Goal: Share content: Share content

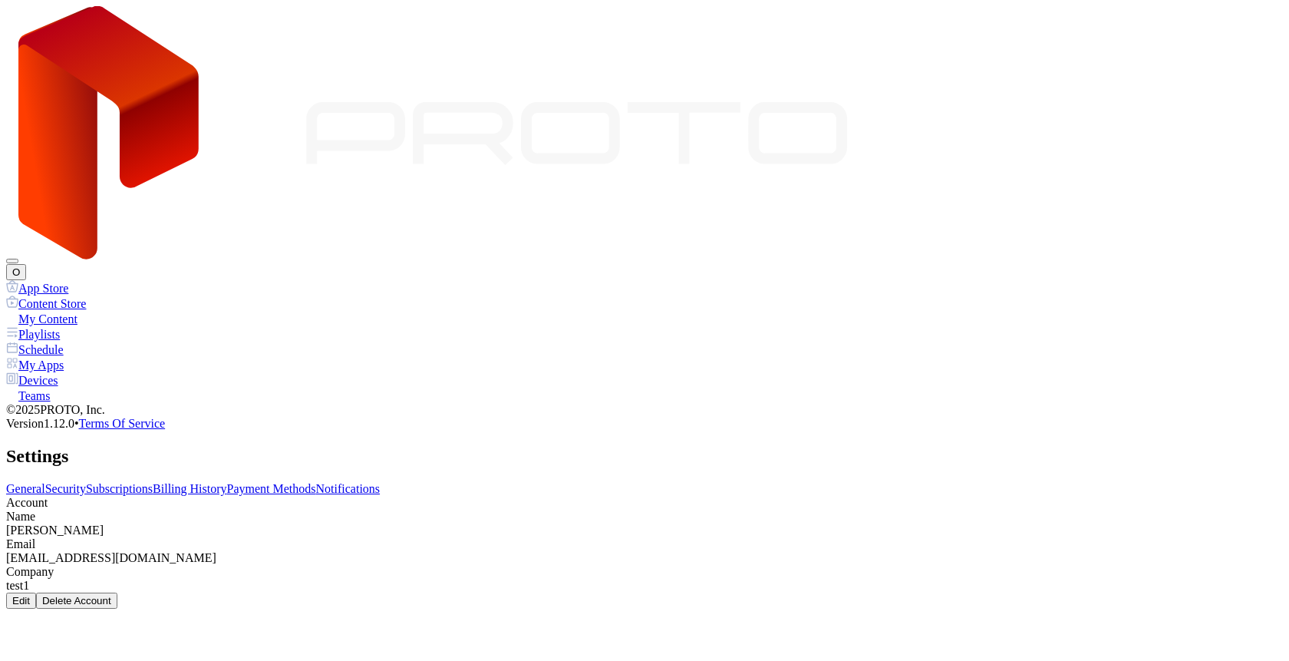
click at [26, 264] on button "O" at bounding box center [16, 272] width 20 height 16
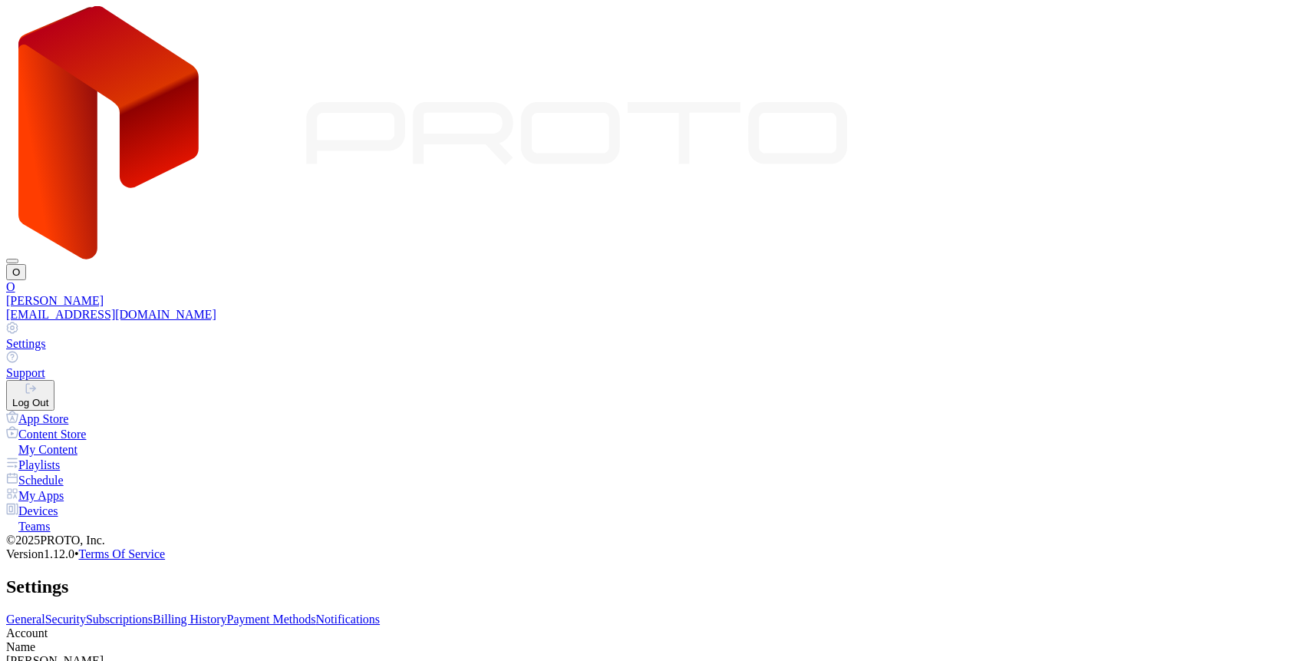
click at [54, 380] on button "Log Out" at bounding box center [30, 395] width 48 height 31
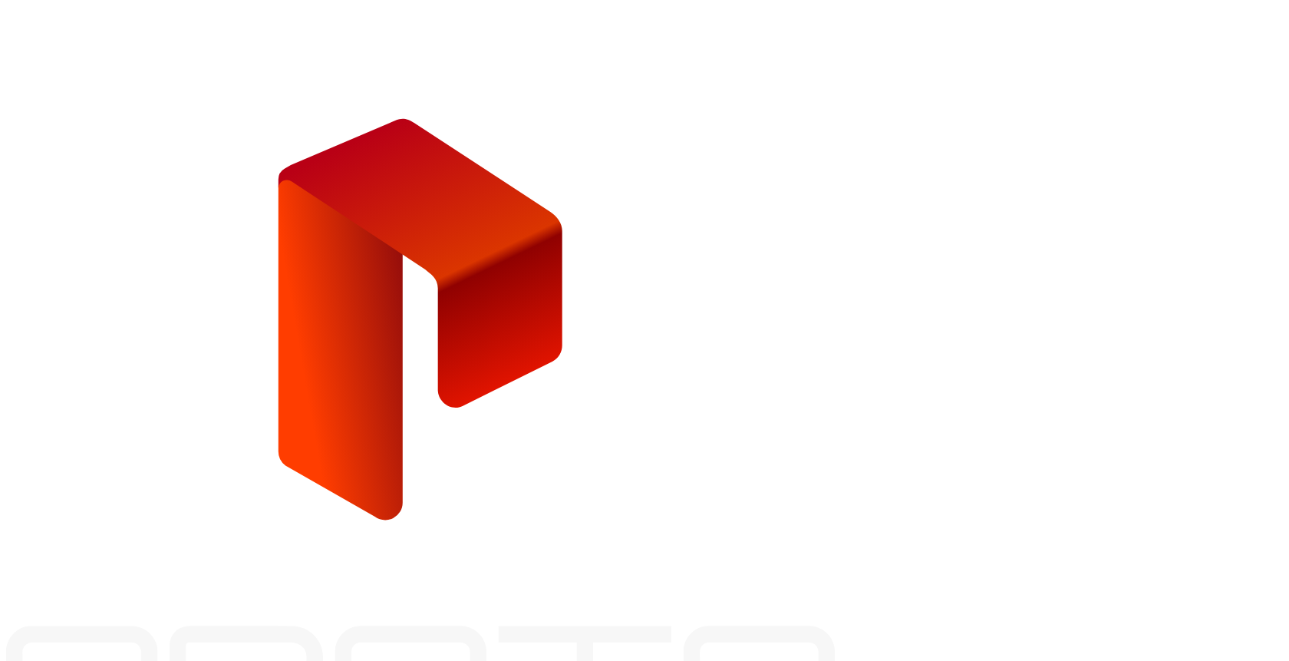
type input "**********"
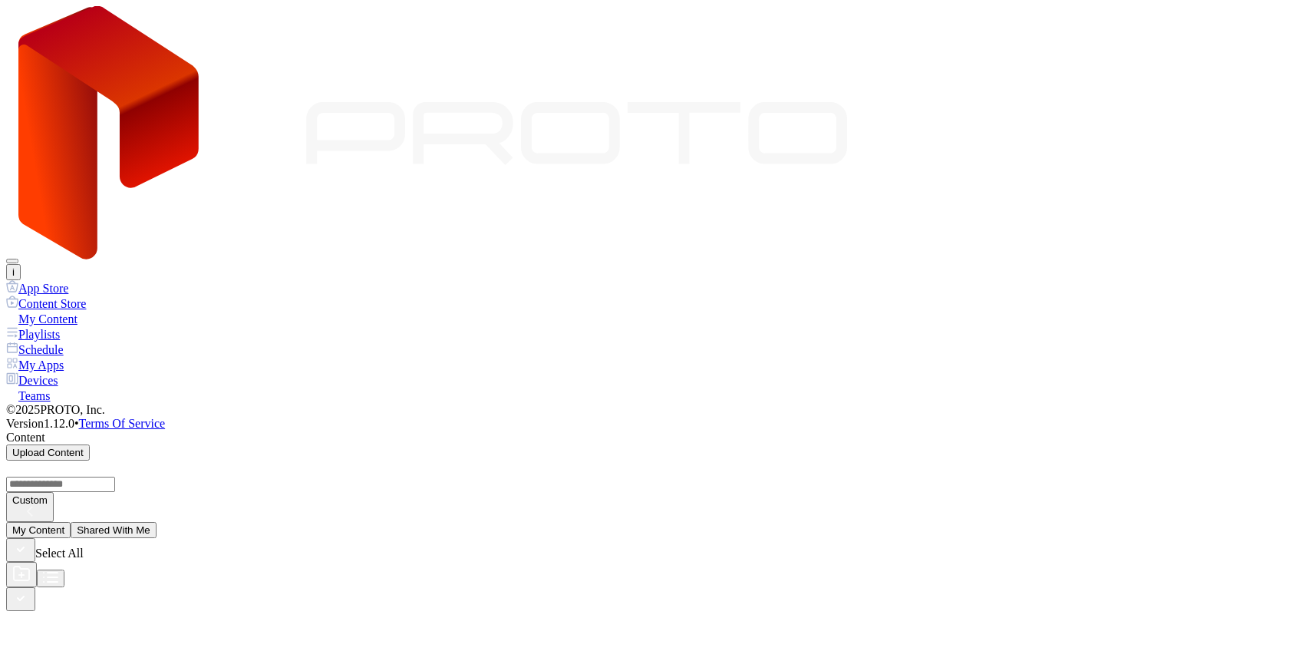
click at [78, 372] on div "Devices" at bounding box center [644, 379] width 1277 height 15
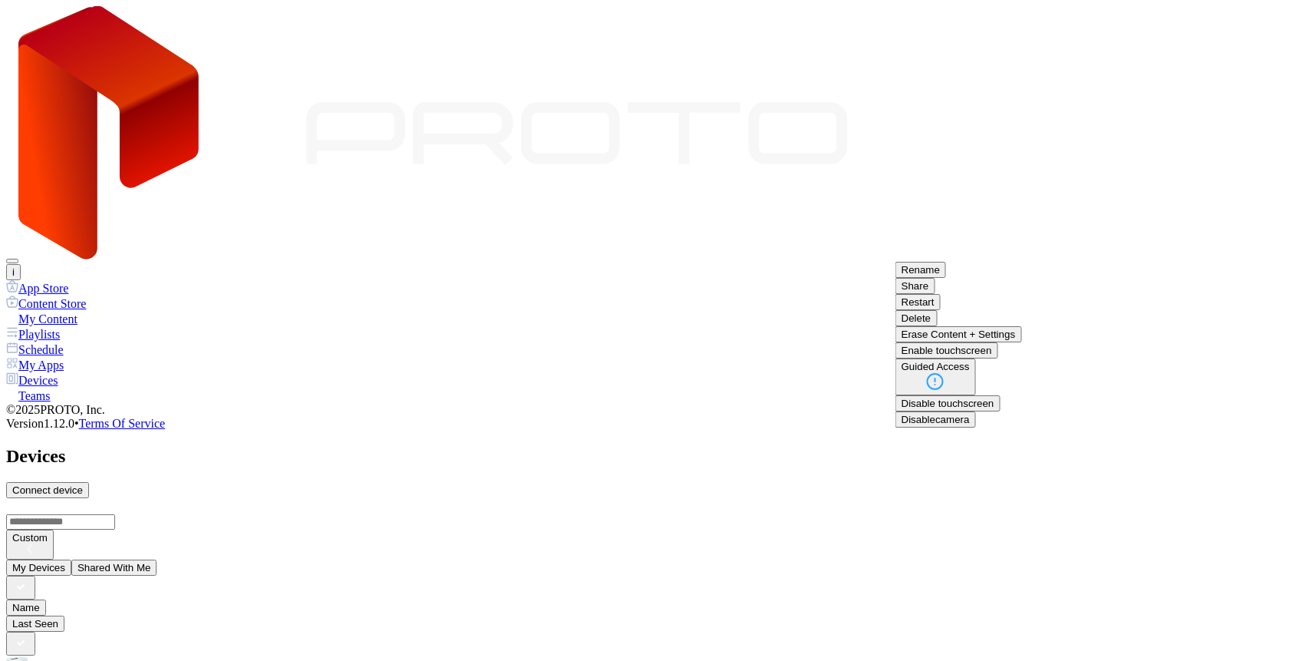
scroll to position [49, 0]
click at [935, 294] on button "Share" at bounding box center [916, 286] width 40 height 16
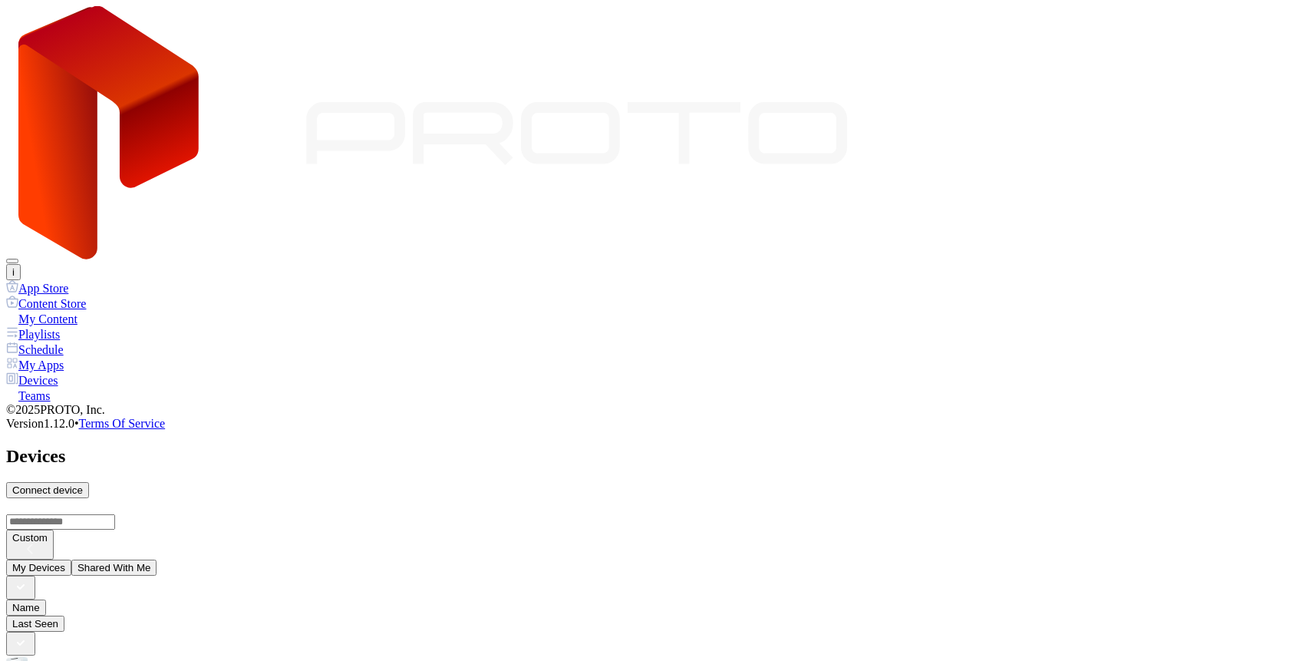
type input "*"
type input "**********"
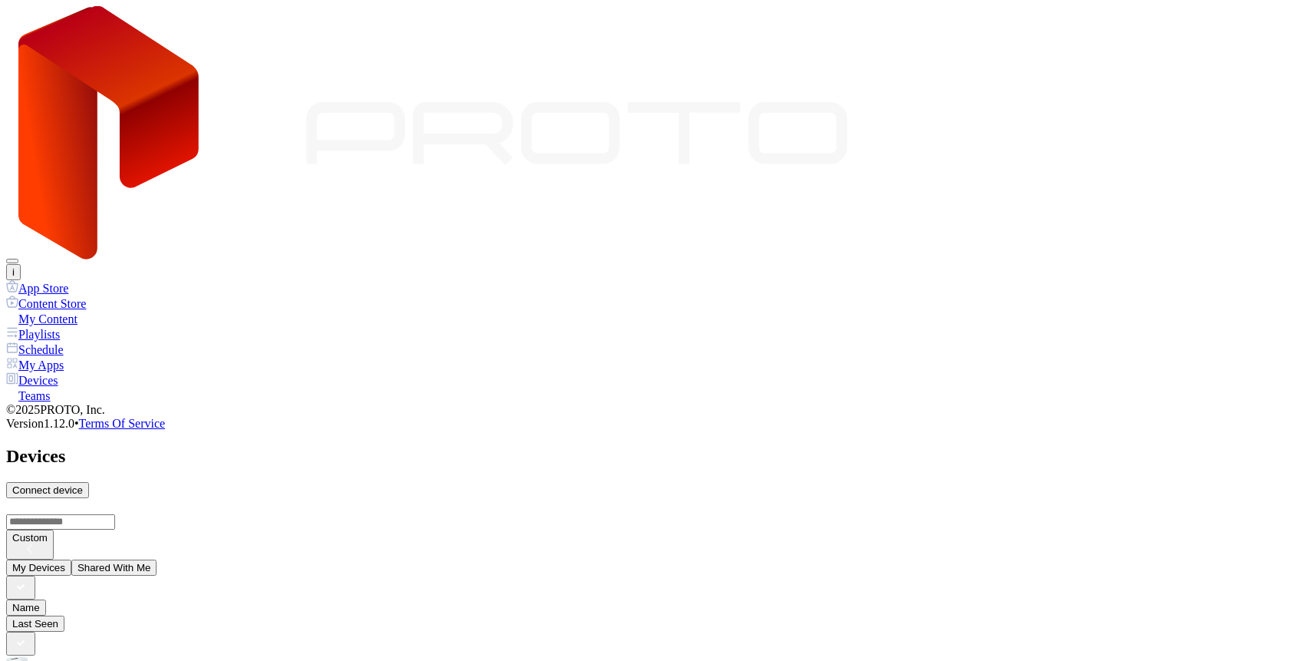
copy span
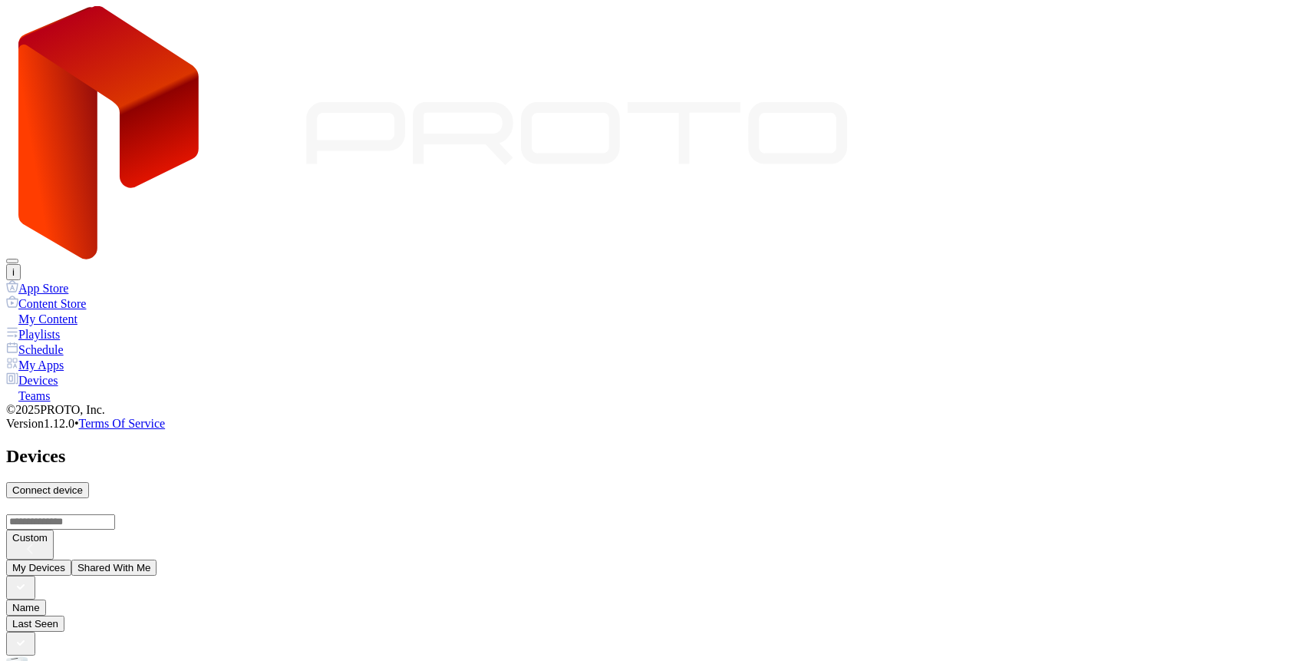
paste input
drag, startPoint x: 596, startPoint y: 180, endPoint x: 579, endPoint y: 181, distance: 16.9
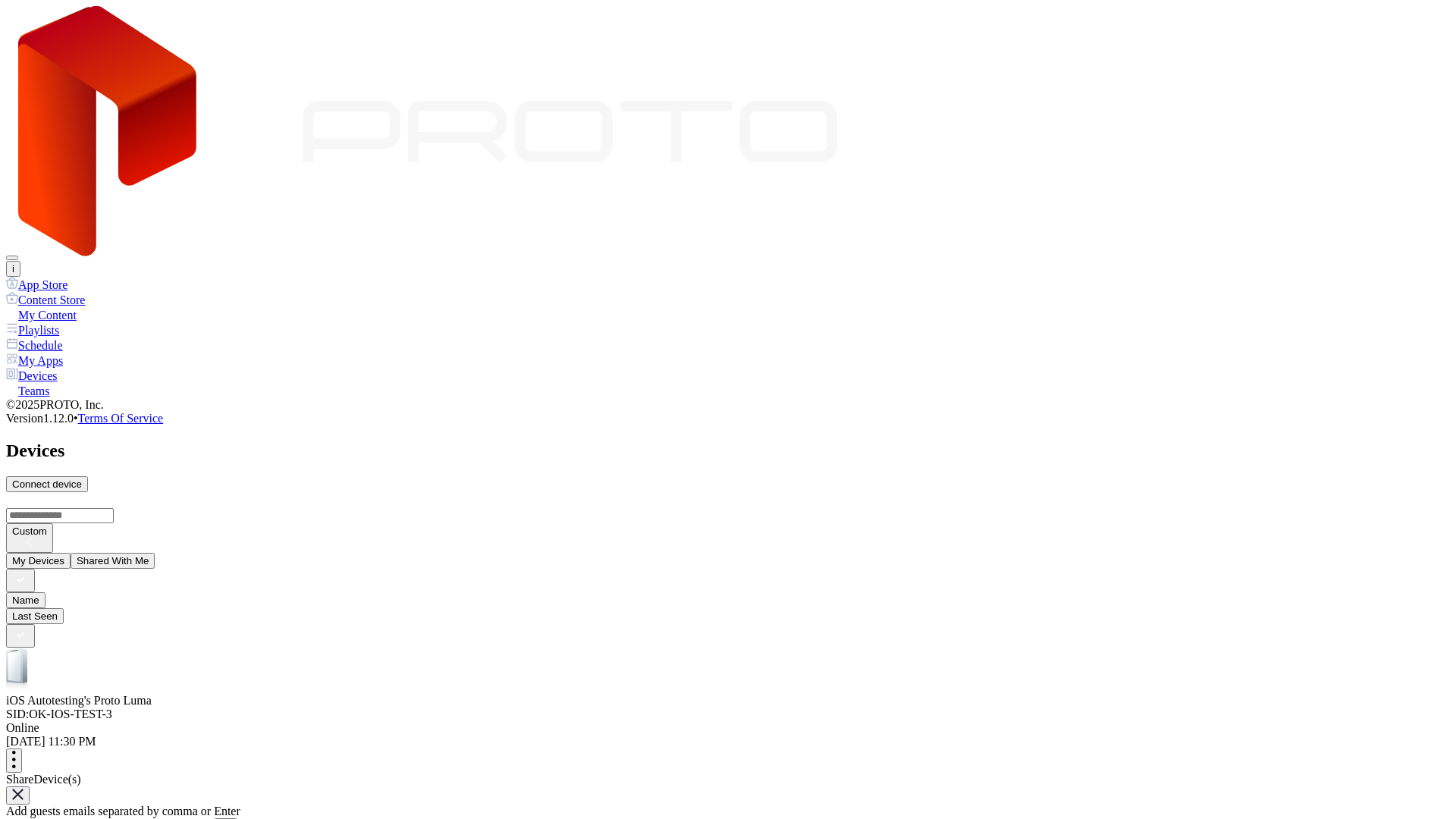
paste input
click at [231, 652] on icon "button" at bounding box center [226, 826] width 12 height 12
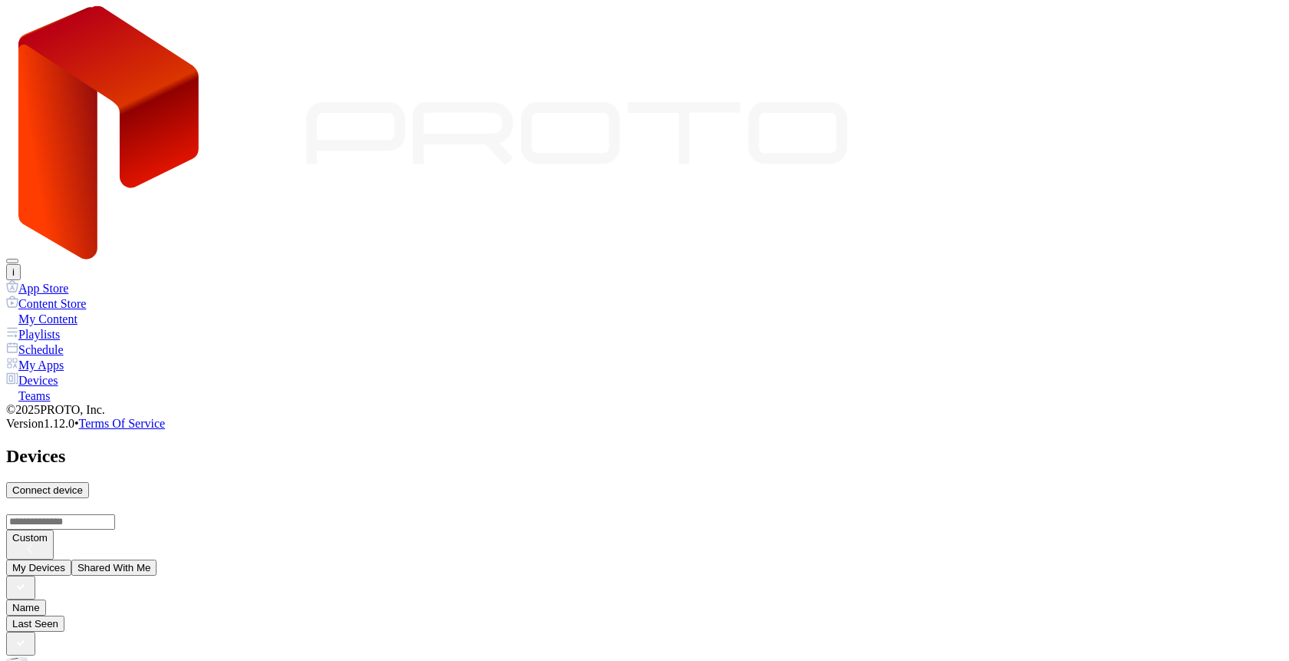
paste input
